Goal: Manage account settings

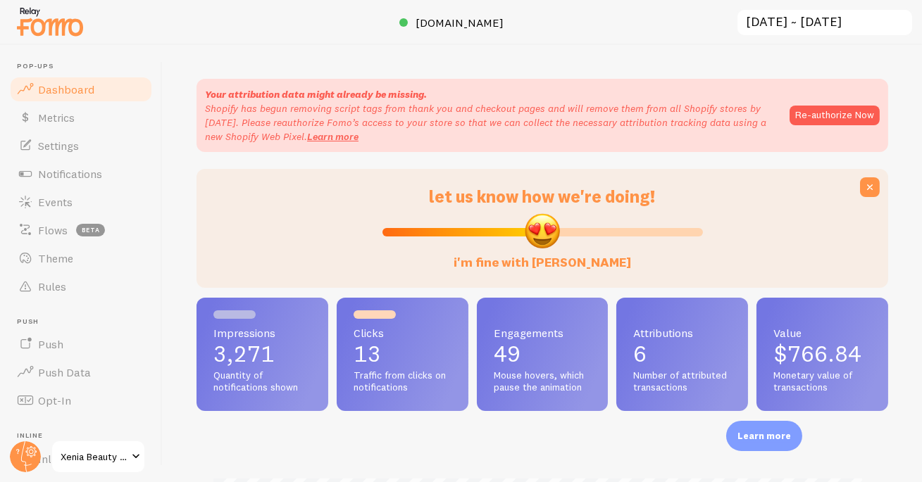
scroll to position [2, 0]
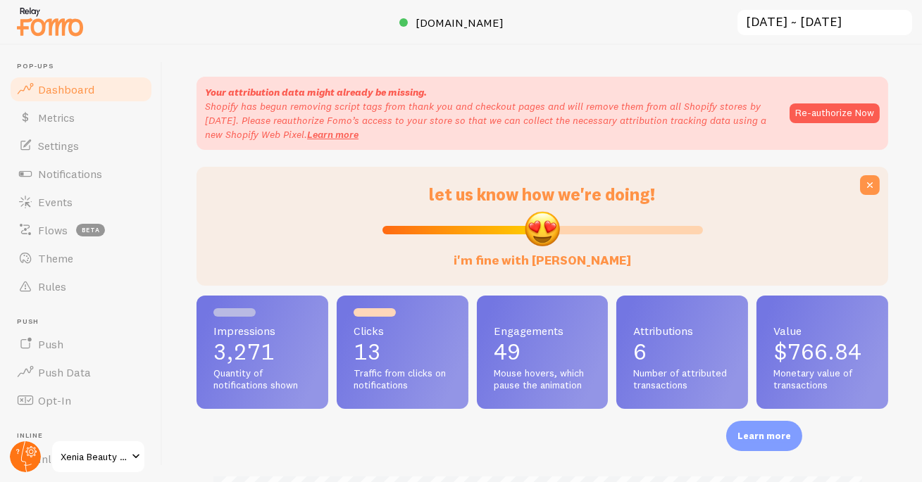
click at [32, 459] on circle at bounding box center [25, 457] width 31 height 31
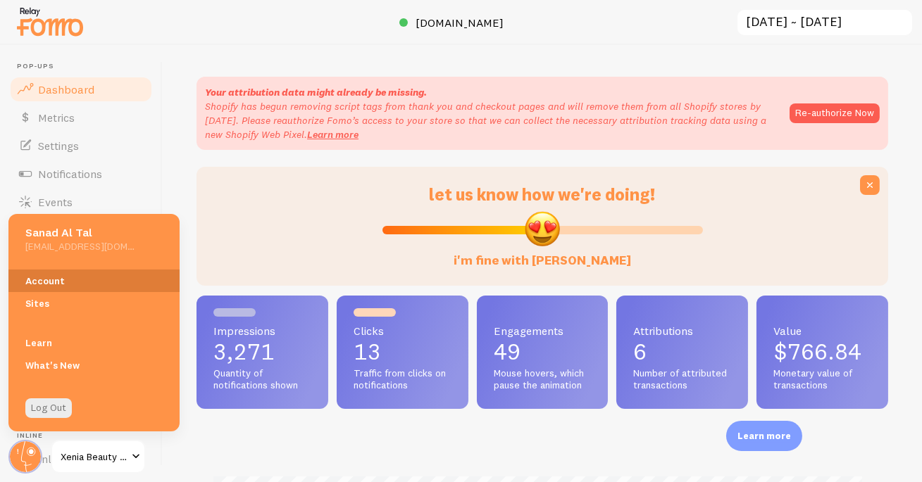
click at [99, 286] on link "Account" at bounding box center [93, 281] width 171 height 23
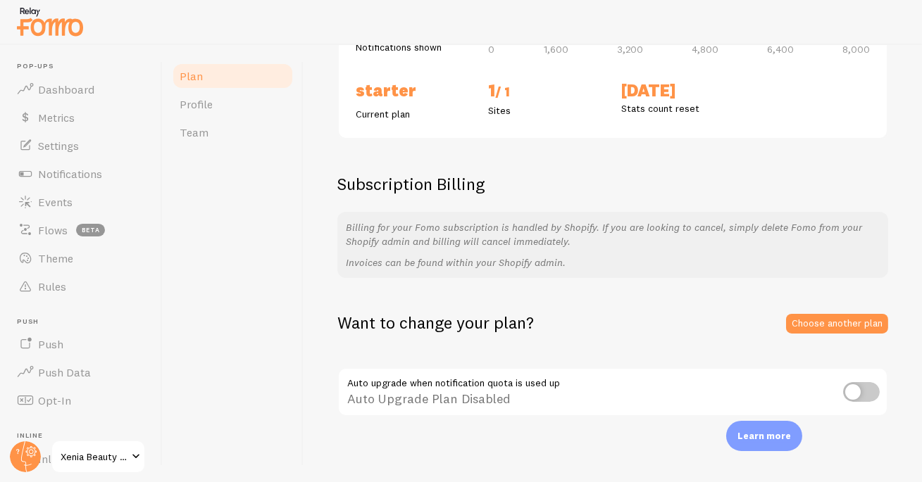
scroll to position [213, 0]
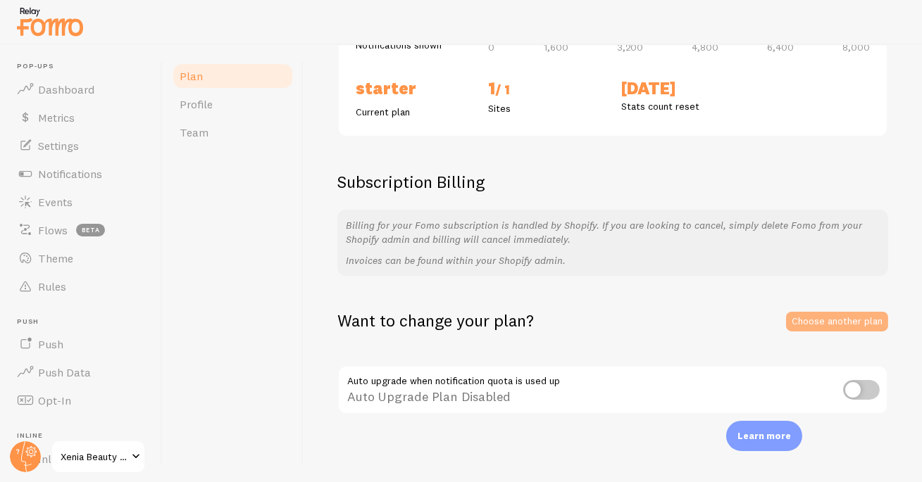
click at [789, 317] on link "Choose another plan" at bounding box center [837, 322] width 102 height 20
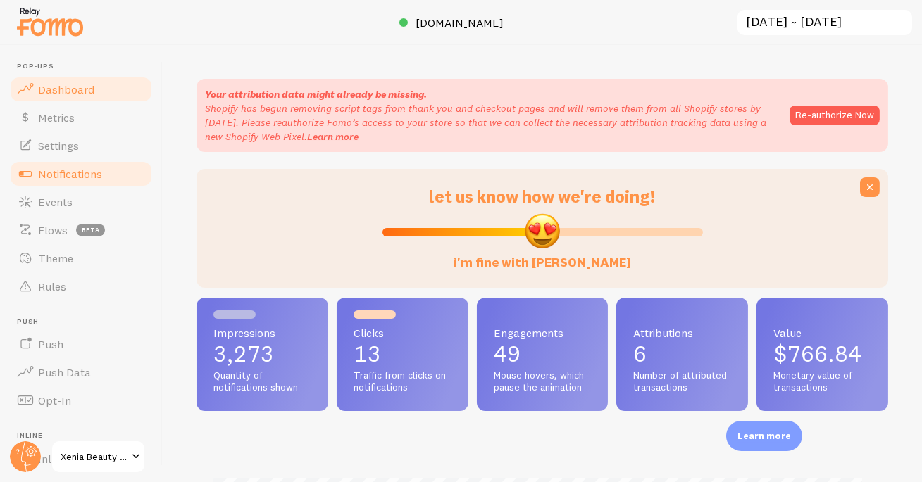
click at [47, 168] on span "Notifications" at bounding box center [70, 174] width 64 height 14
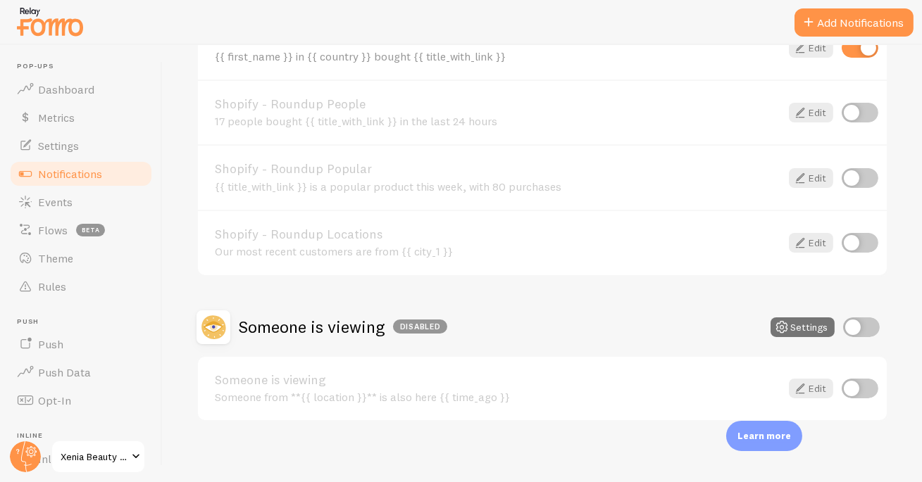
scroll to position [649, 0]
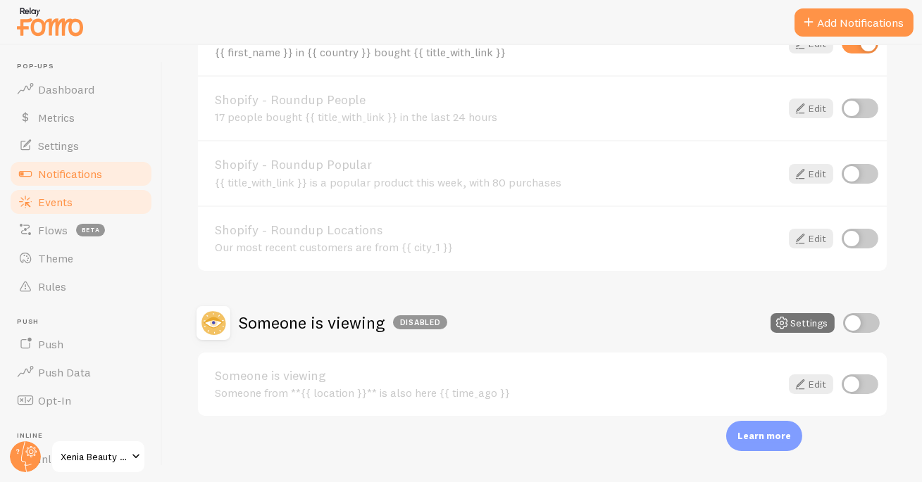
click at [41, 199] on span "Events" at bounding box center [55, 202] width 35 height 14
